Goal: Task Accomplishment & Management: Manage account settings

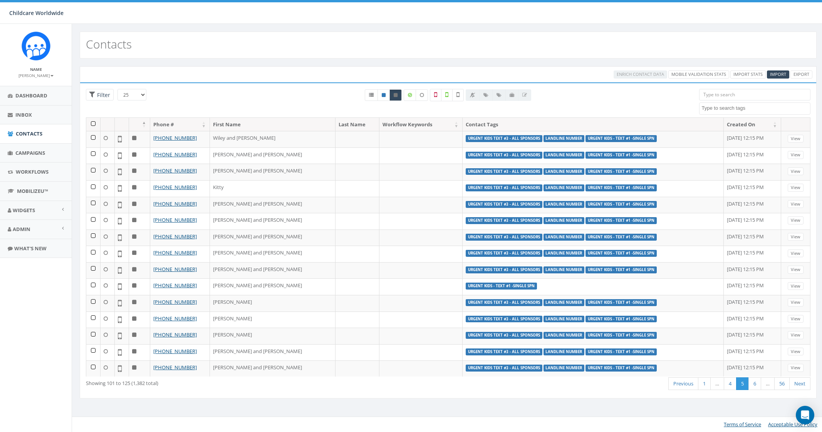
select select
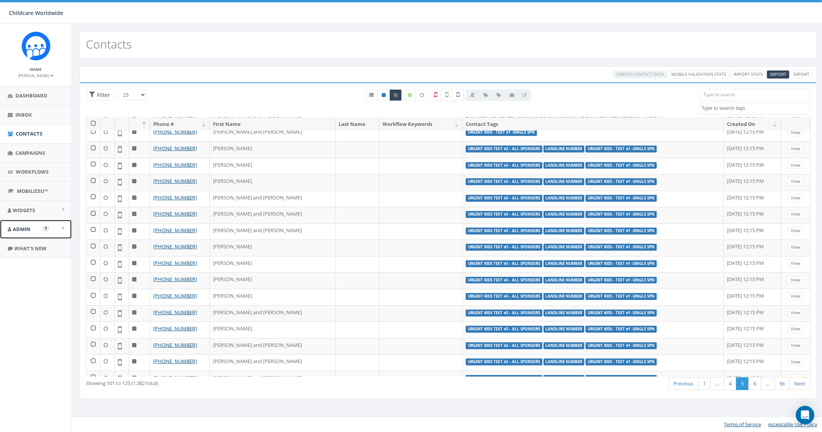
click at [35, 225] on link "Admin" at bounding box center [36, 229] width 72 height 19
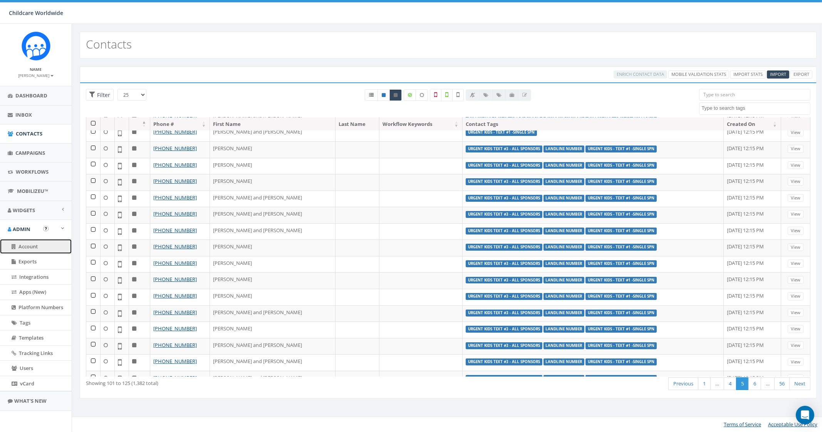
click at [45, 243] on link "Account" at bounding box center [36, 246] width 72 height 15
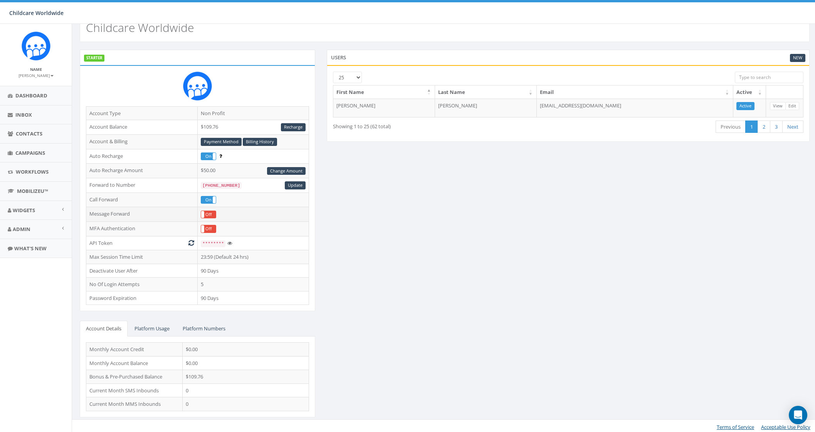
scroll to position [17, 0]
click at [261, 142] on link "Billing History" at bounding box center [260, 142] width 34 height 8
